Goal: Information Seeking & Learning: Learn about a topic

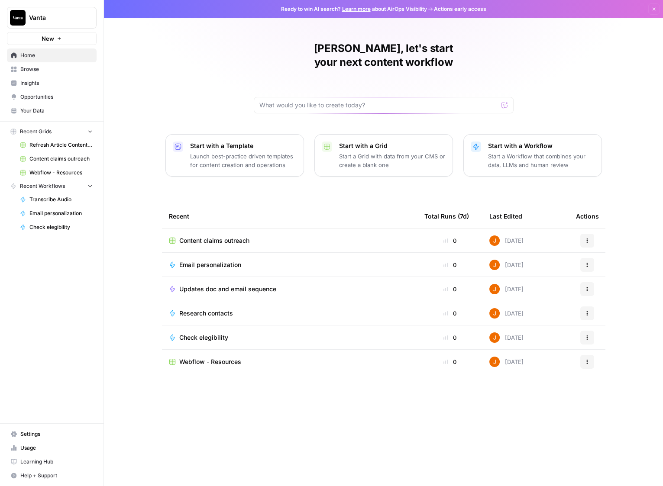
click at [51, 91] on link "Opportunities" at bounding box center [52, 97] width 90 height 14
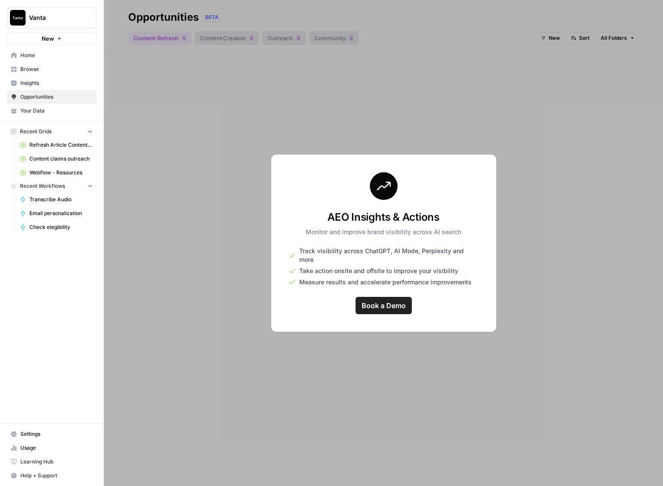
click at [56, 113] on span "Your Data" at bounding box center [56, 111] width 72 height 8
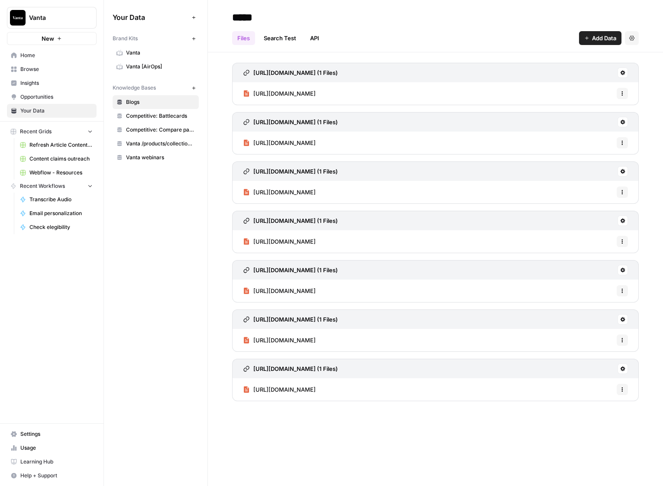
click at [172, 311] on div "Your Data Add Data Brand Kits New Vanta Vanta [AirOps] Knowledge Bases New Blog…" at bounding box center [155, 243] width 103 height 486
click at [195, 92] on button "New" at bounding box center [193, 88] width 10 height 10
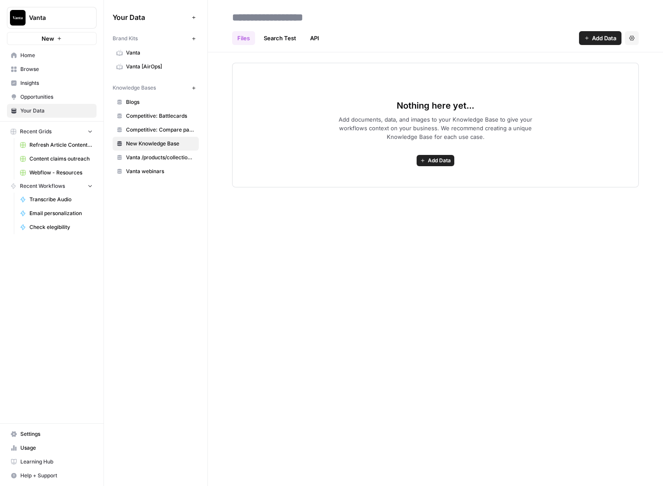
click at [279, 42] on link "Search Test" at bounding box center [279, 38] width 43 height 14
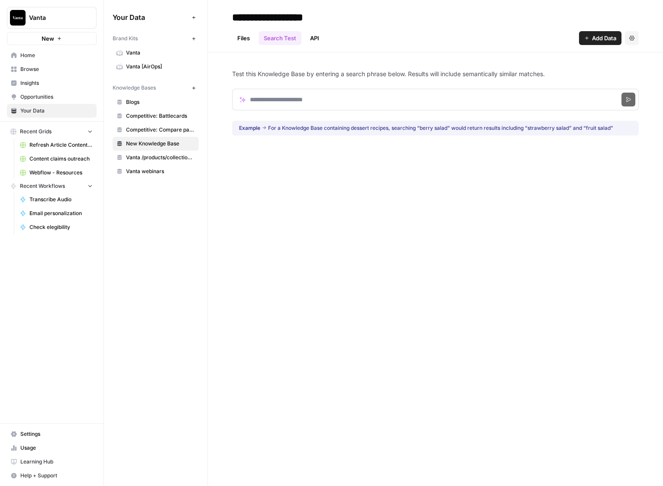
click at [320, 38] on link "API" at bounding box center [314, 38] width 19 height 14
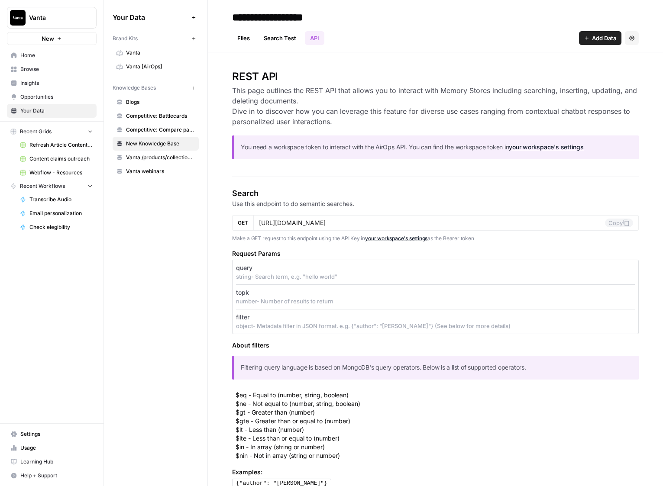
click at [245, 43] on link "Files" at bounding box center [243, 38] width 23 height 14
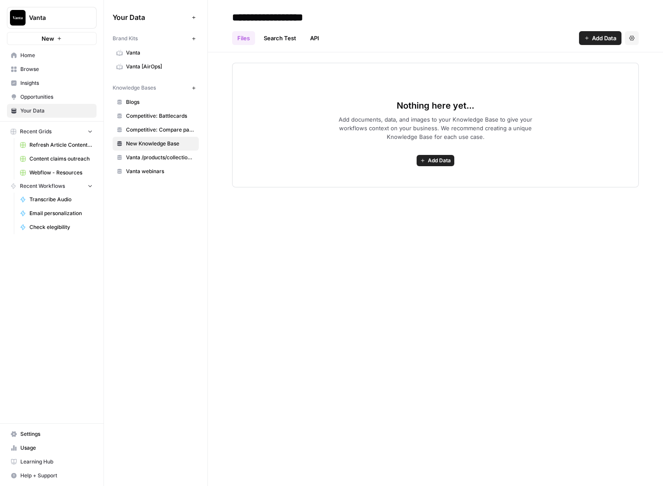
click at [603, 41] on span "Add Data" at bounding box center [604, 38] width 24 height 9
